Goal: Find specific page/section: Find specific page/section

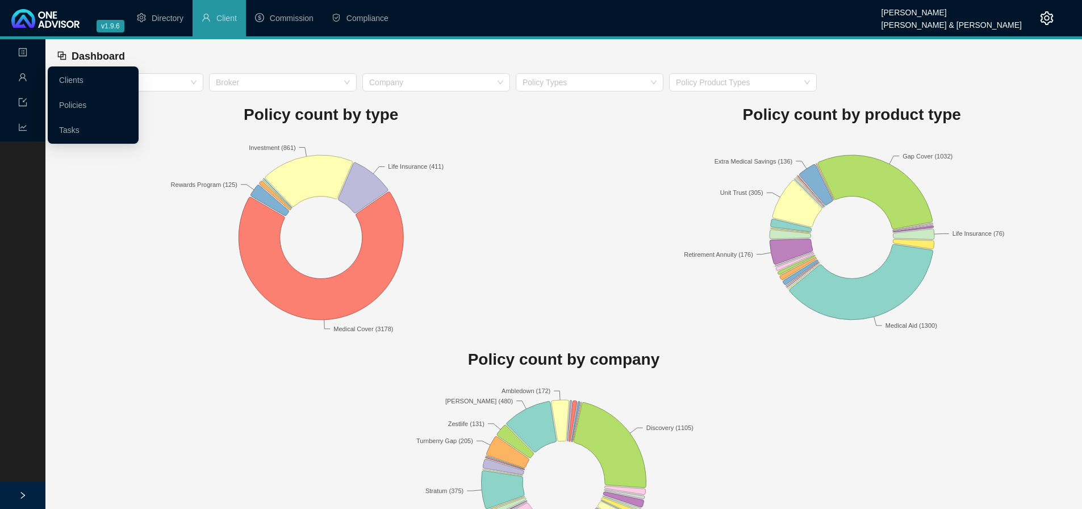
click at [22, 73] on icon "user" at bounding box center [22, 77] width 9 height 9
click at [65, 76] on link "Clients" at bounding box center [71, 80] width 24 height 9
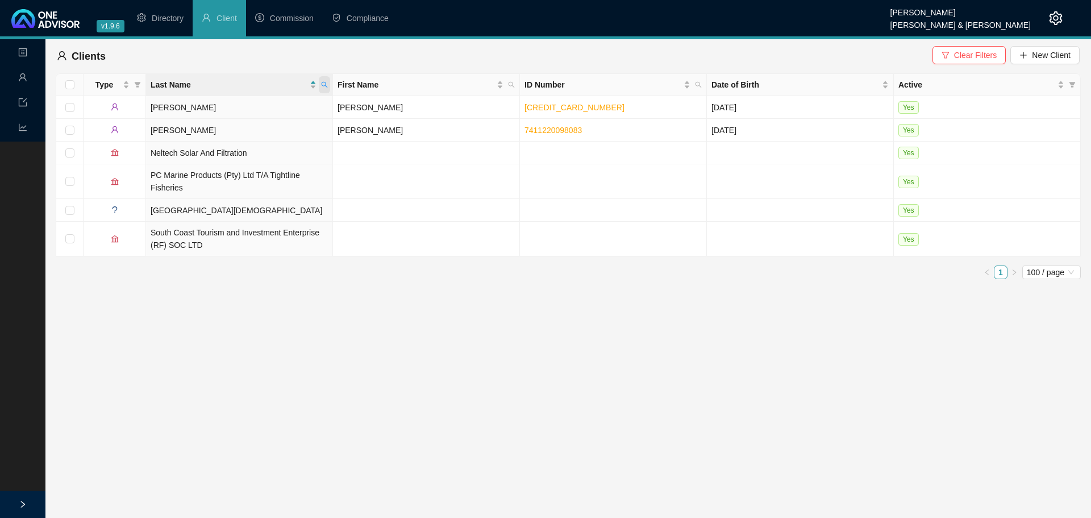
click at [323, 82] on icon "search" at bounding box center [325, 85] width 6 height 6
type input "[PERSON_NAME]"
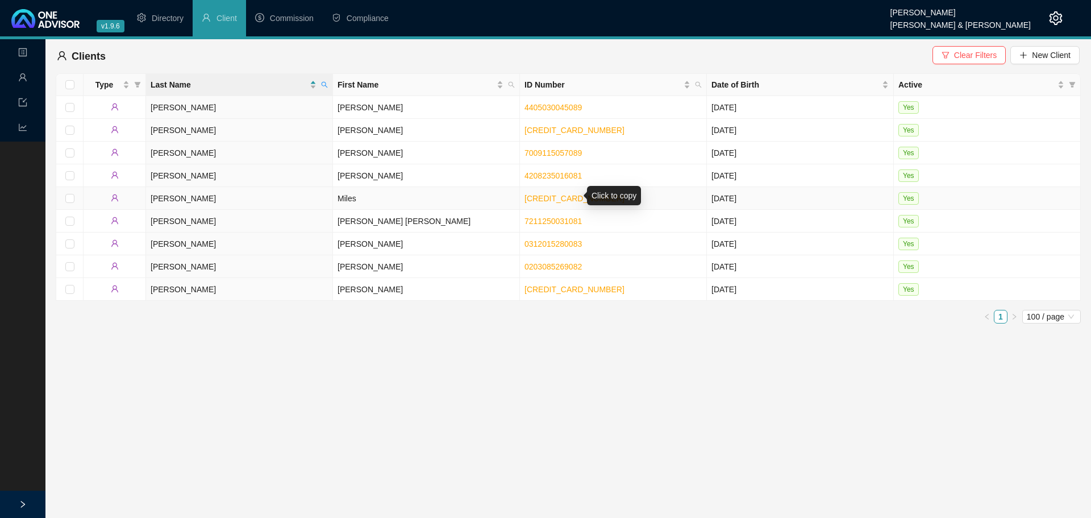
click at [553, 194] on link "[CREDIT_CARD_NUMBER]" at bounding box center [574, 198] width 100 height 9
click at [535, 195] on link "[CREDIT_CARD_NUMBER]" at bounding box center [574, 198] width 100 height 9
click at [386, 200] on td "Miles" at bounding box center [426, 198] width 187 height 23
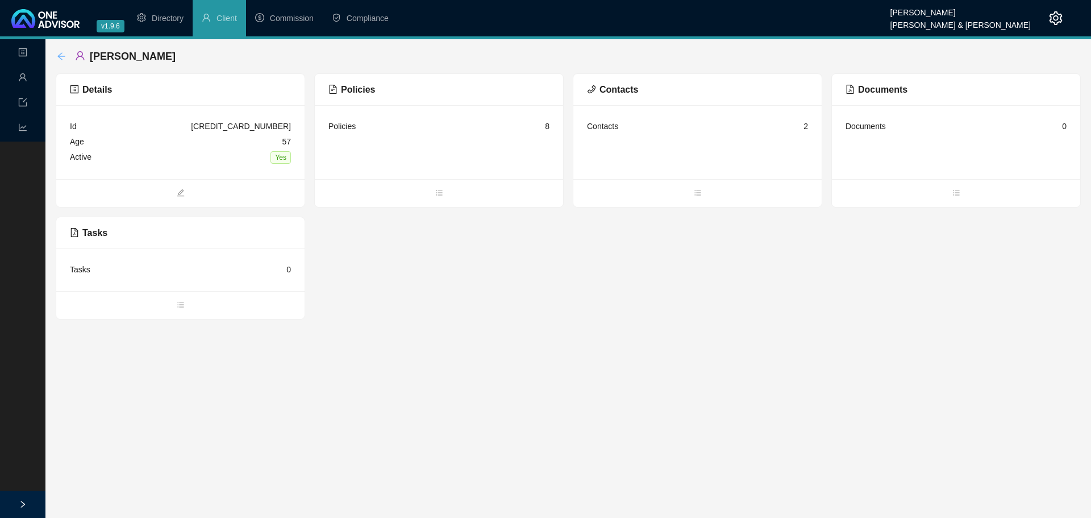
click at [58, 52] on icon "arrow-left" at bounding box center [61, 56] width 9 height 9
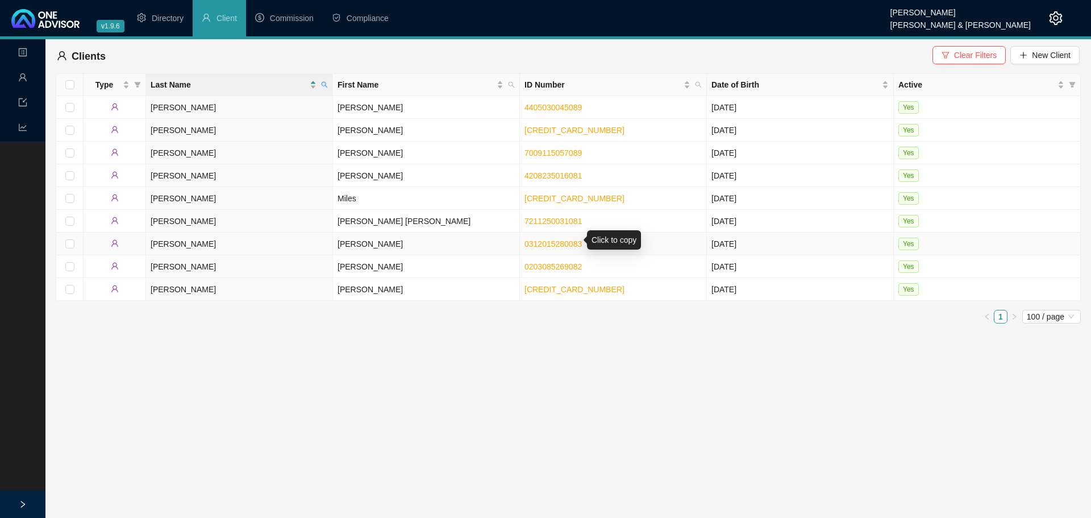
click at [551, 239] on link "0312015280083" at bounding box center [552, 243] width 57 height 9
click at [552, 262] on link "0203085269082" at bounding box center [552, 266] width 57 height 9
